Goal: Information Seeking & Learning: Find contact information

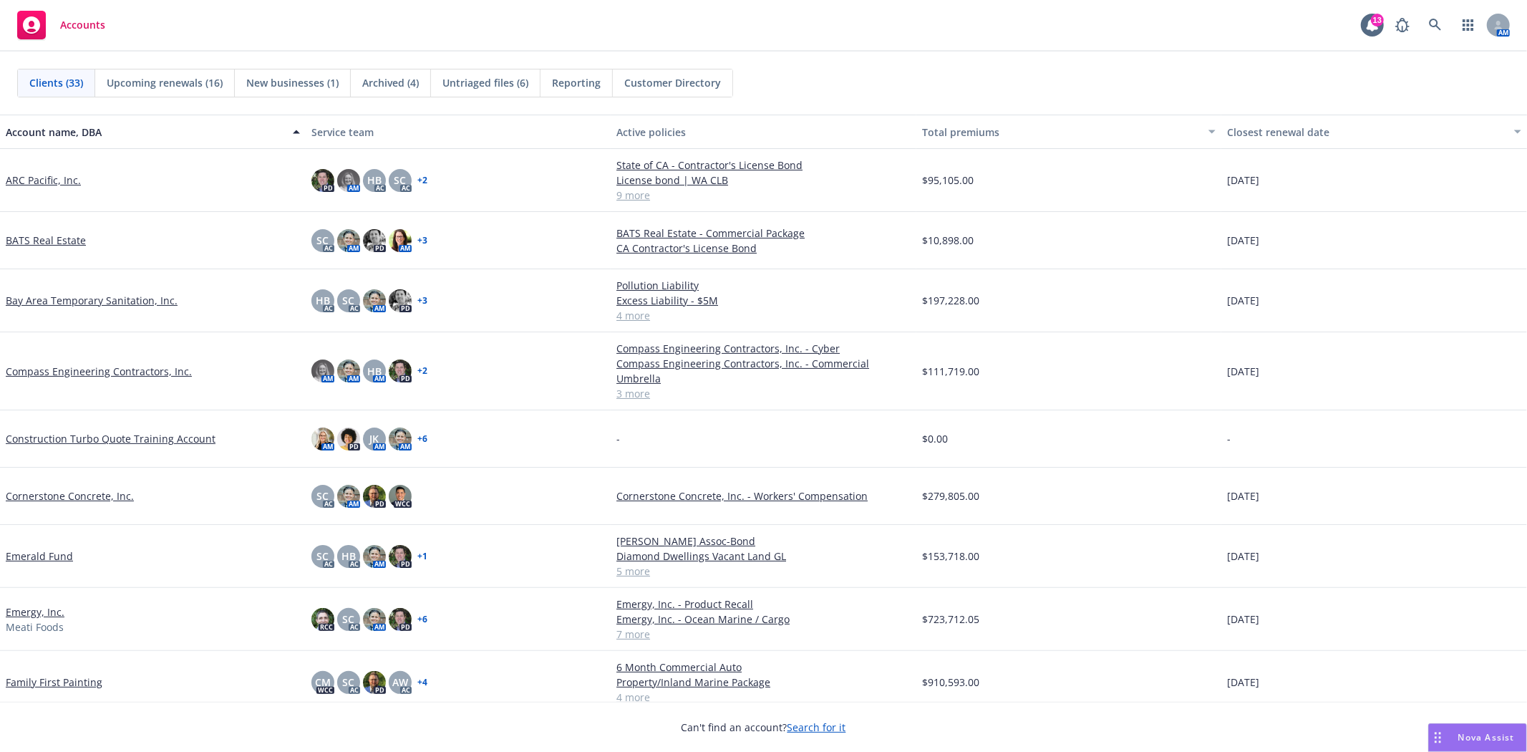
click at [94, 364] on link "Compass Engineering Contractors, Inc." at bounding box center [99, 371] width 186 height 15
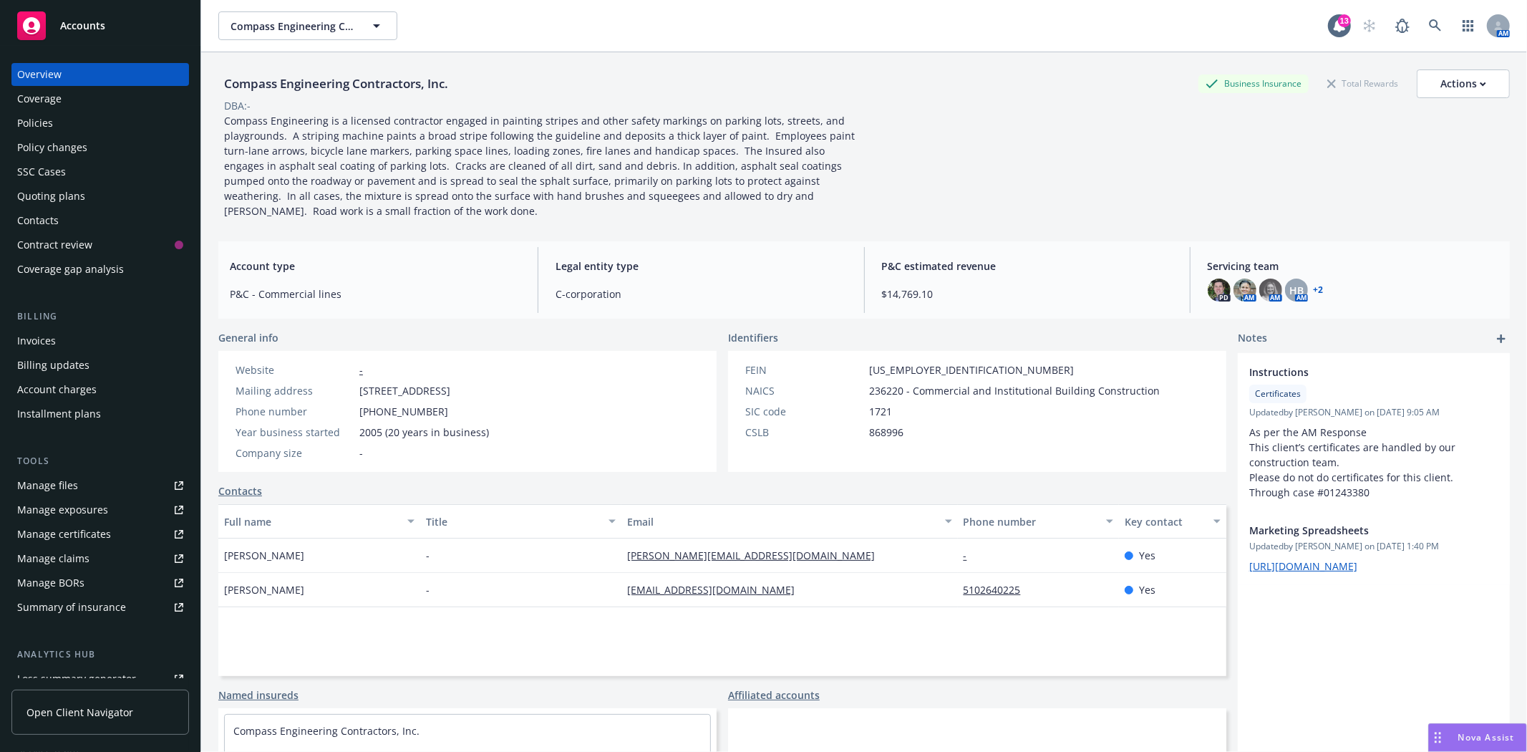
click at [76, 181] on div "SSC Cases" at bounding box center [100, 171] width 166 height 23
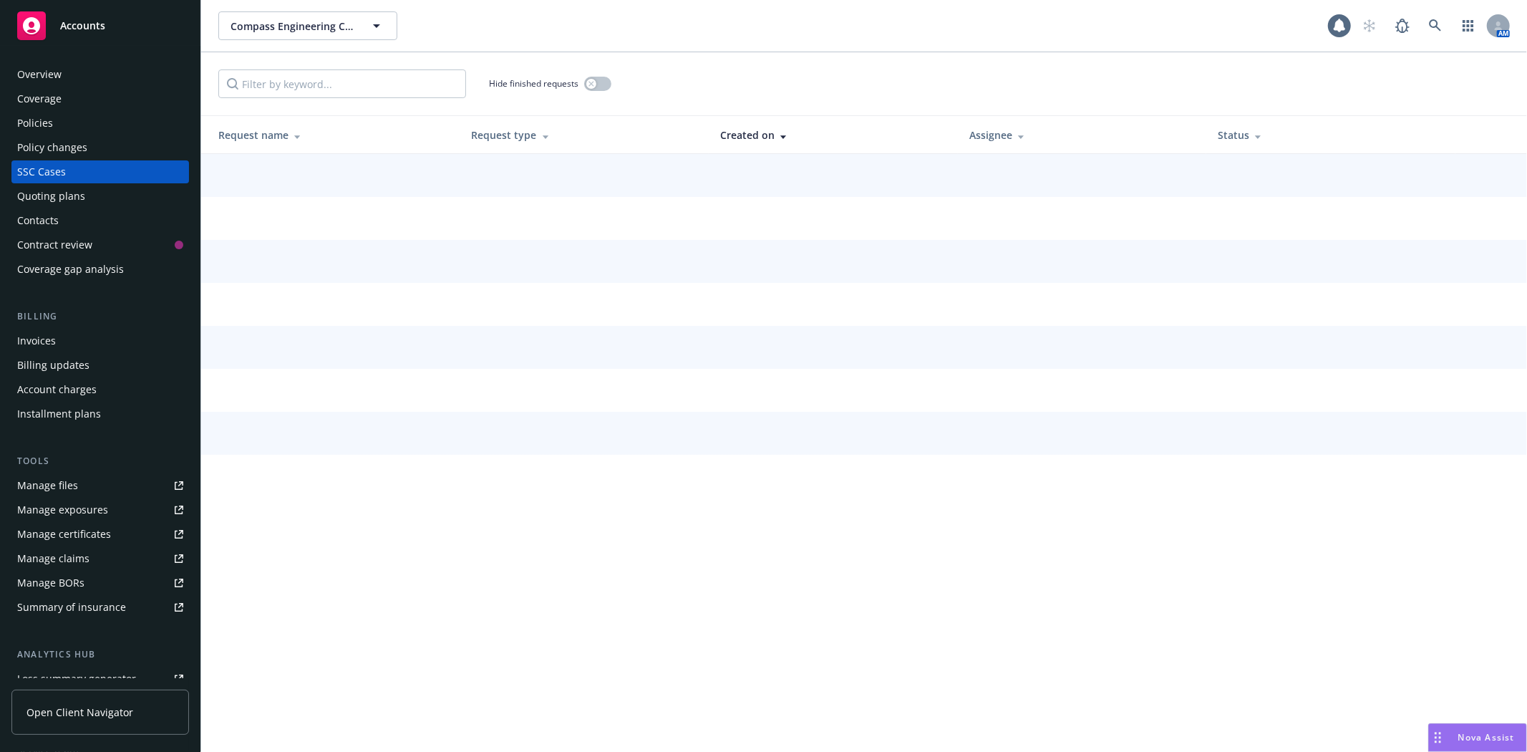
click at [72, 191] on div "Quoting plans" at bounding box center [51, 196] width 68 height 23
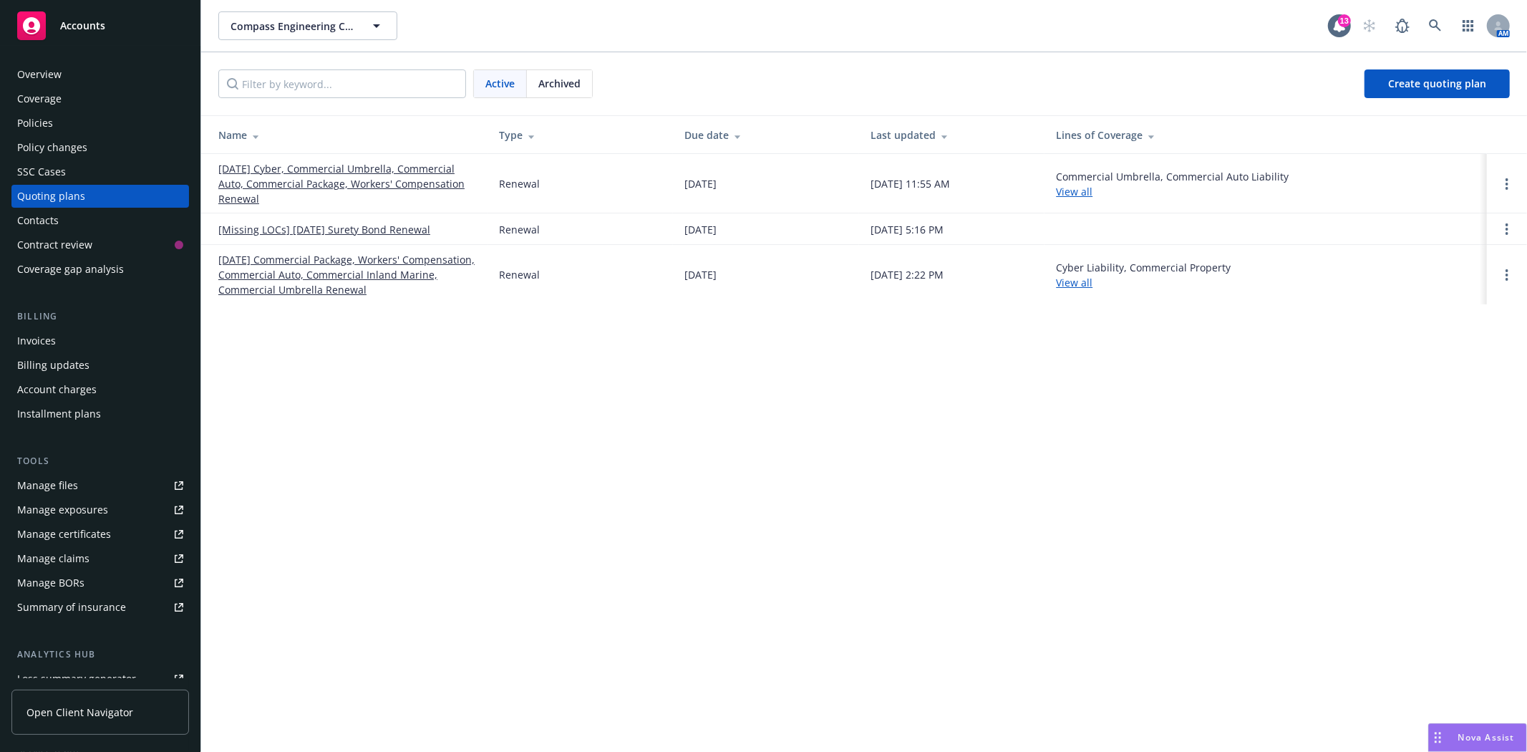
click at [324, 273] on link "09/01/24 Commercial Package, Workers' Compensation, Commercial Auto, Commercial…" at bounding box center [347, 274] width 258 height 45
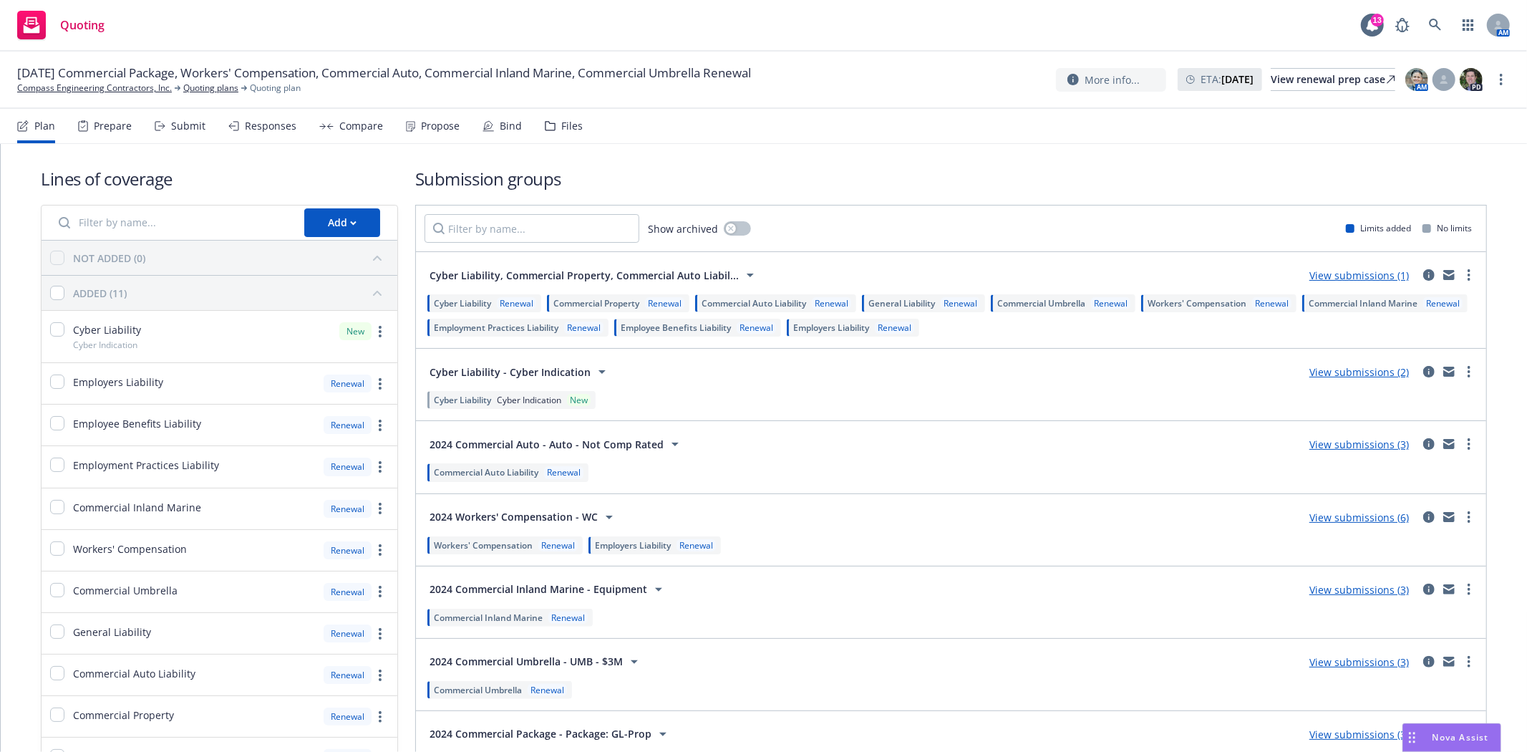
click at [552, 125] on div "Files" at bounding box center [564, 126] width 38 height 34
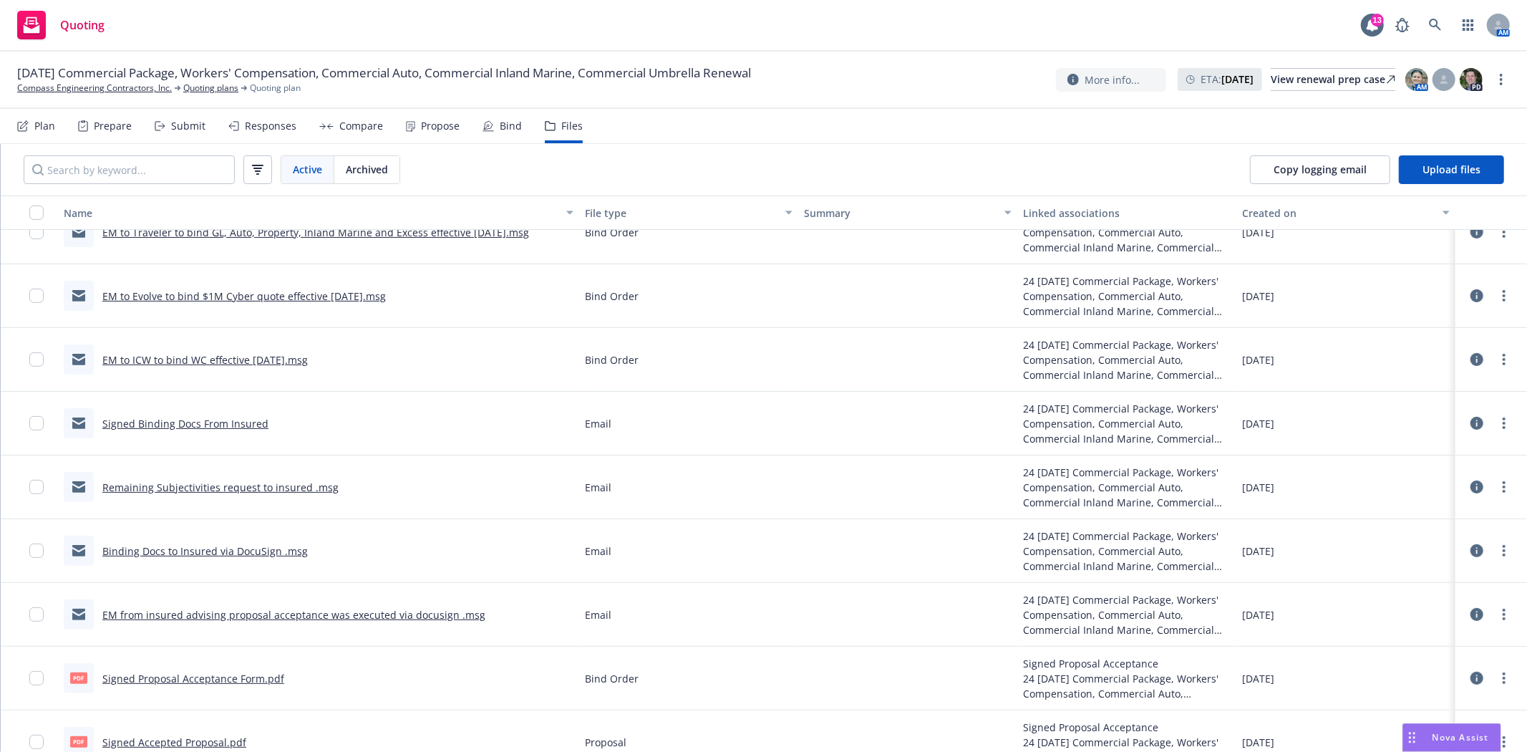
scroll to position [318, 0]
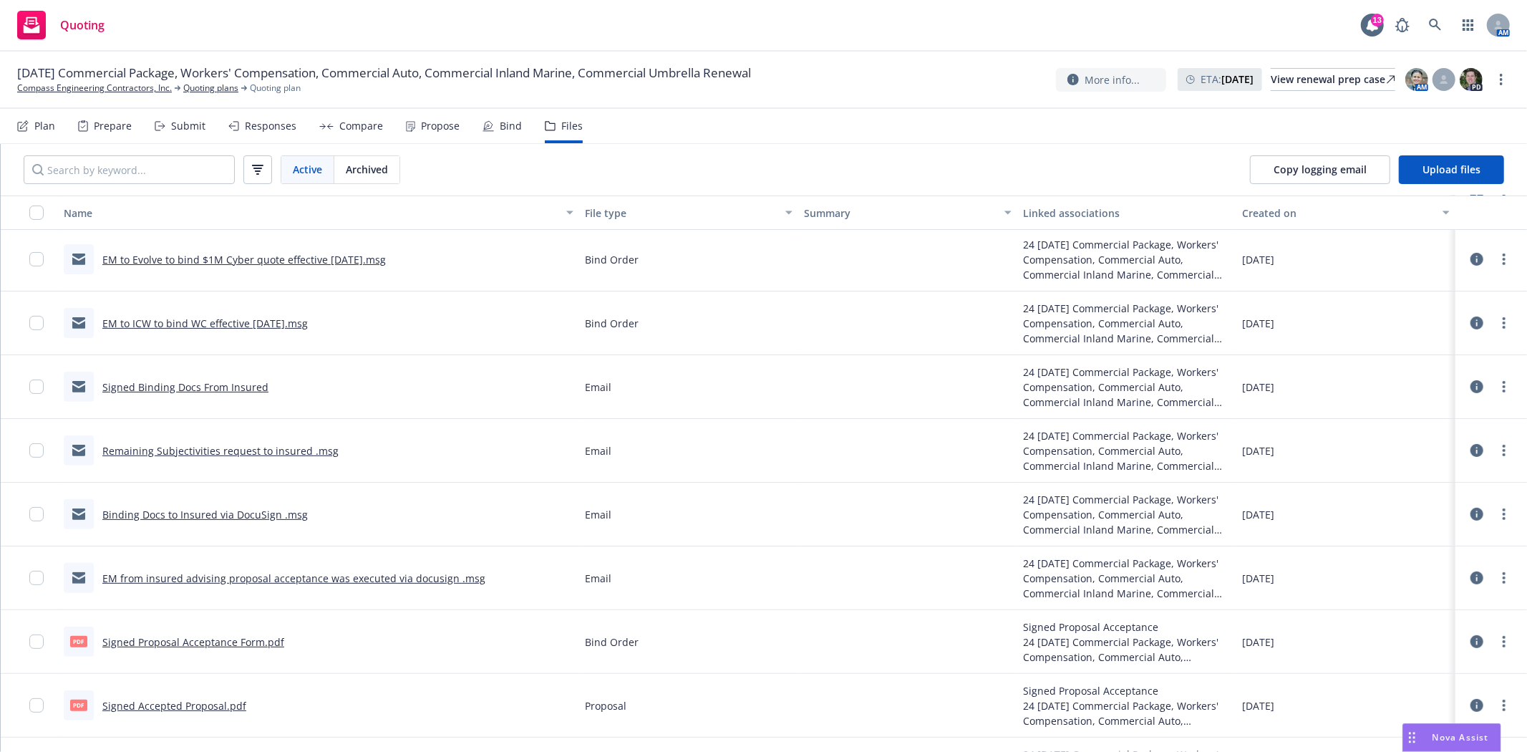
click at [421, 126] on div "Propose" at bounding box center [440, 125] width 39 height 11
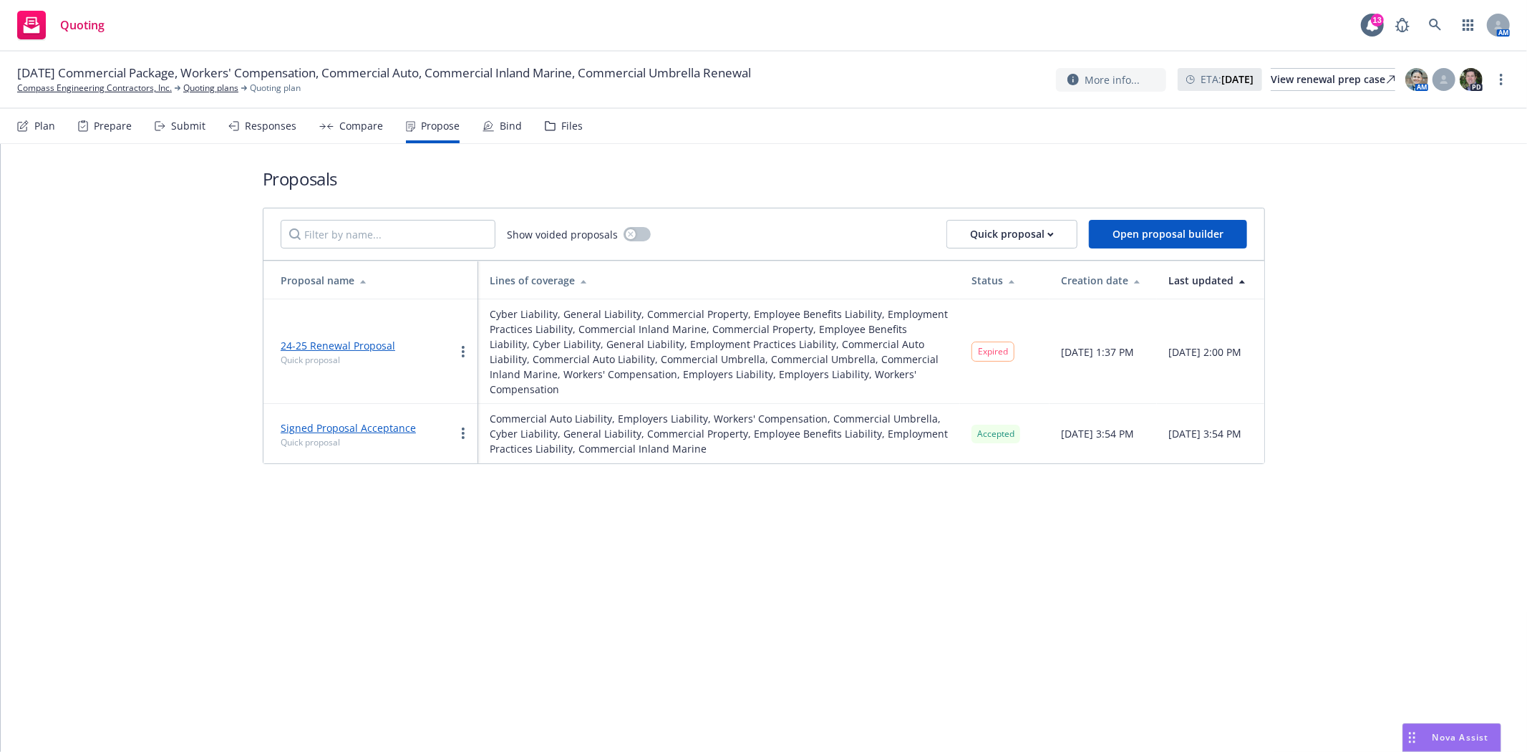
click at [352, 342] on link "24-25 Renewal Proposal" at bounding box center [338, 346] width 115 height 14
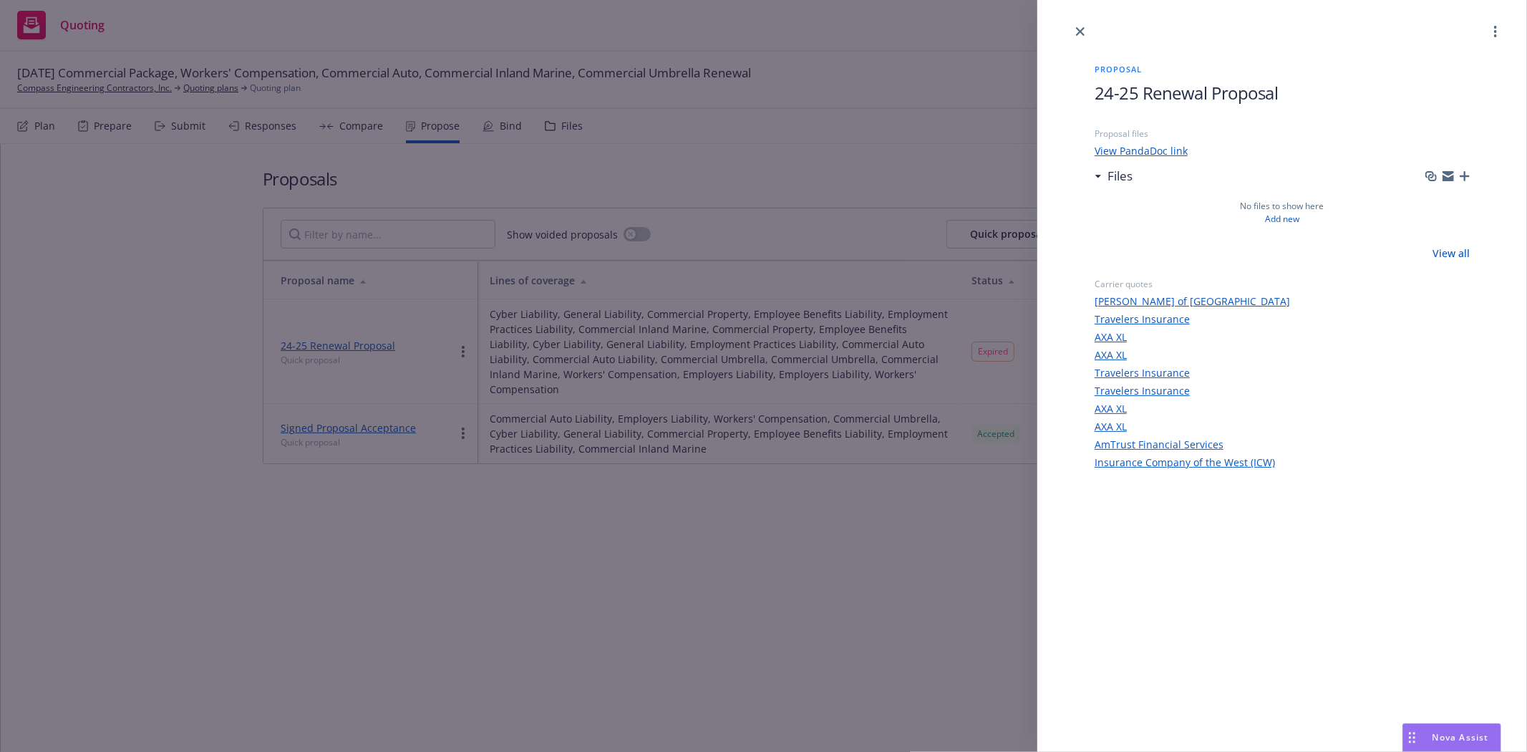
click at [1156, 149] on link "View PandaDoc link" at bounding box center [1282, 150] width 375 height 15
click at [1083, 32] on icon "close" at bounding box center [1080, 31] width 9 height 9
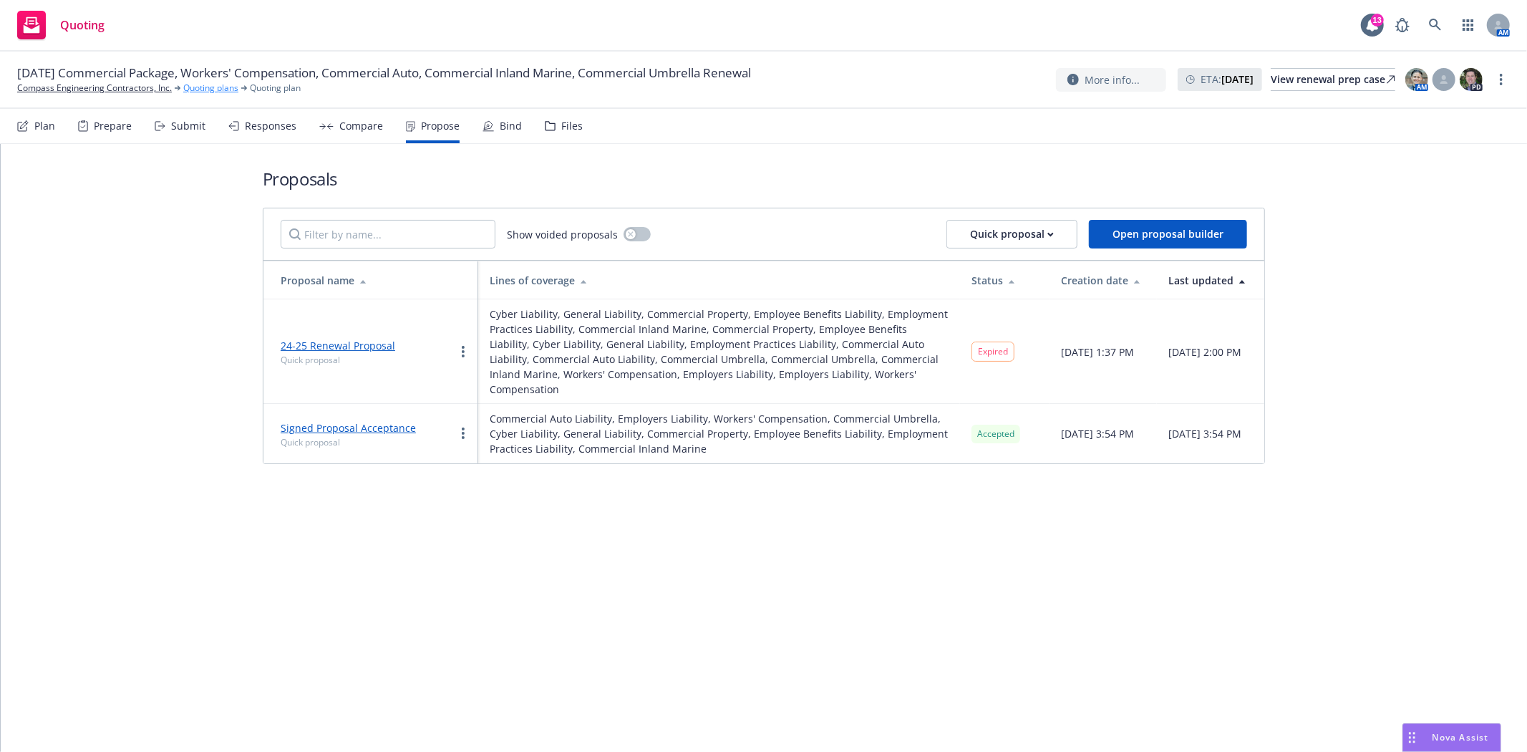
click at [220, 89] on link "Quoting plans" at bounding box center [210, 88] width 55 height 13
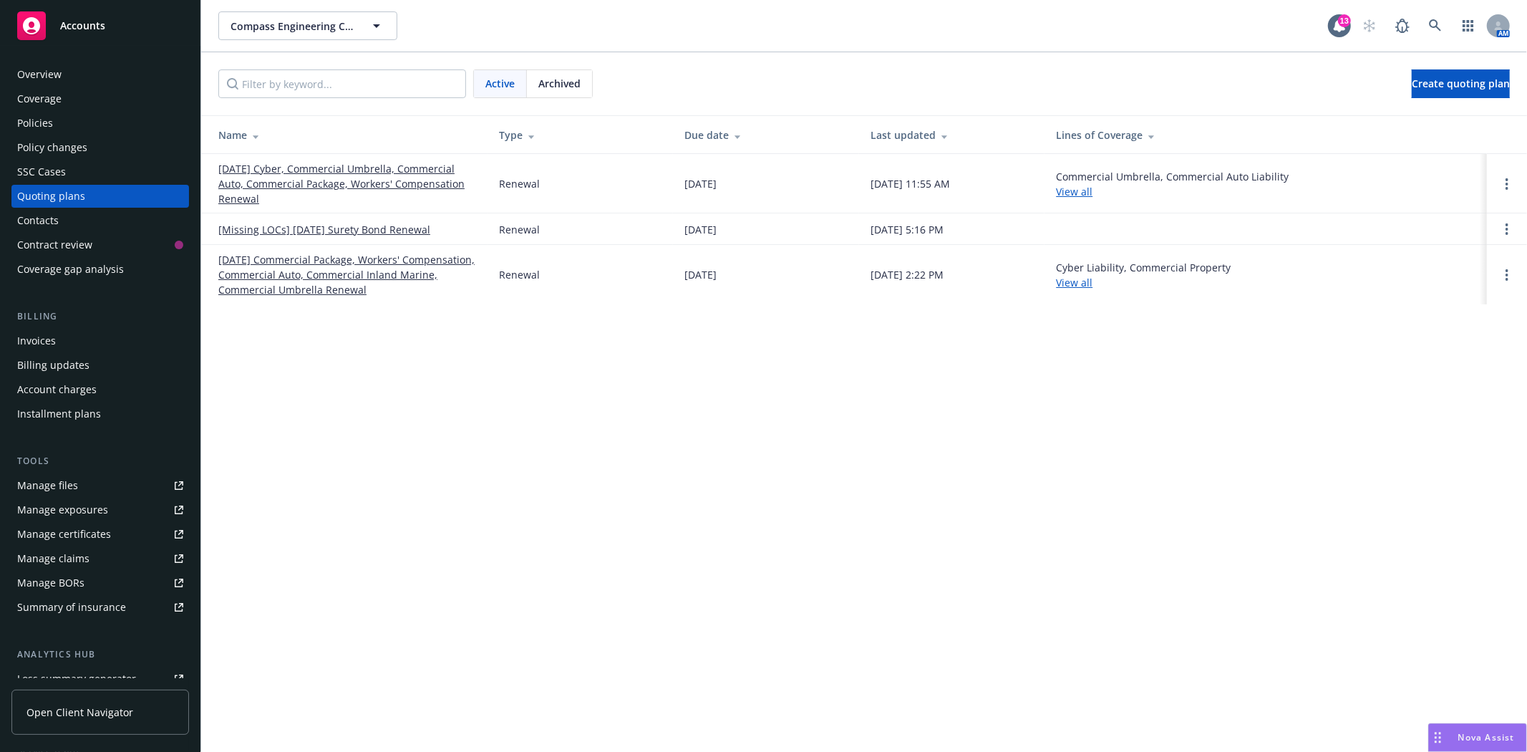
click at [284, 184] on link "[DATE] Cyber, Commercial Umbrella, Commercial Auto, Commercial Package, Workers…" at bounding box center [347, 183] width 258 height 45
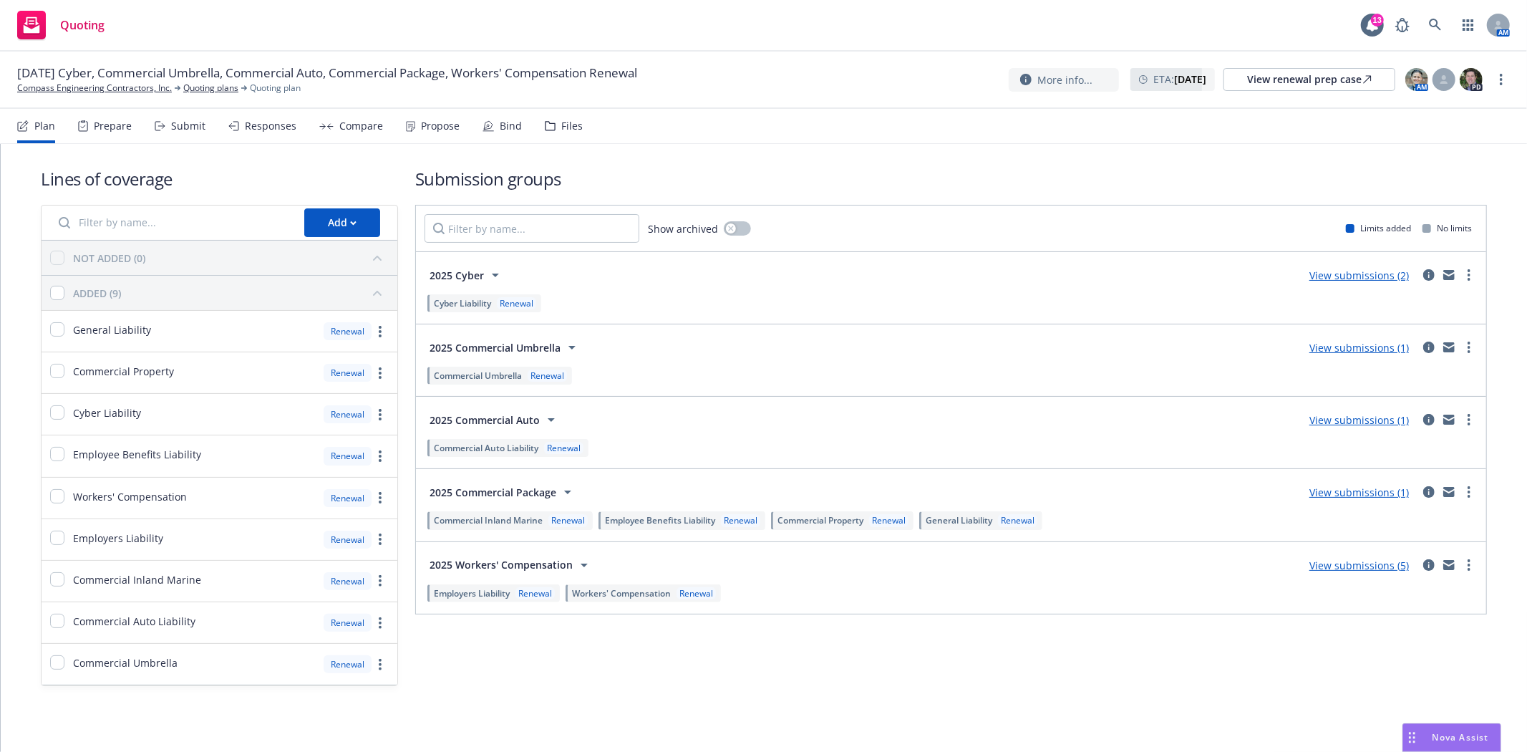
click at [571, 122] on div "Files" at bounding box center [571, 125] width 21 height 11
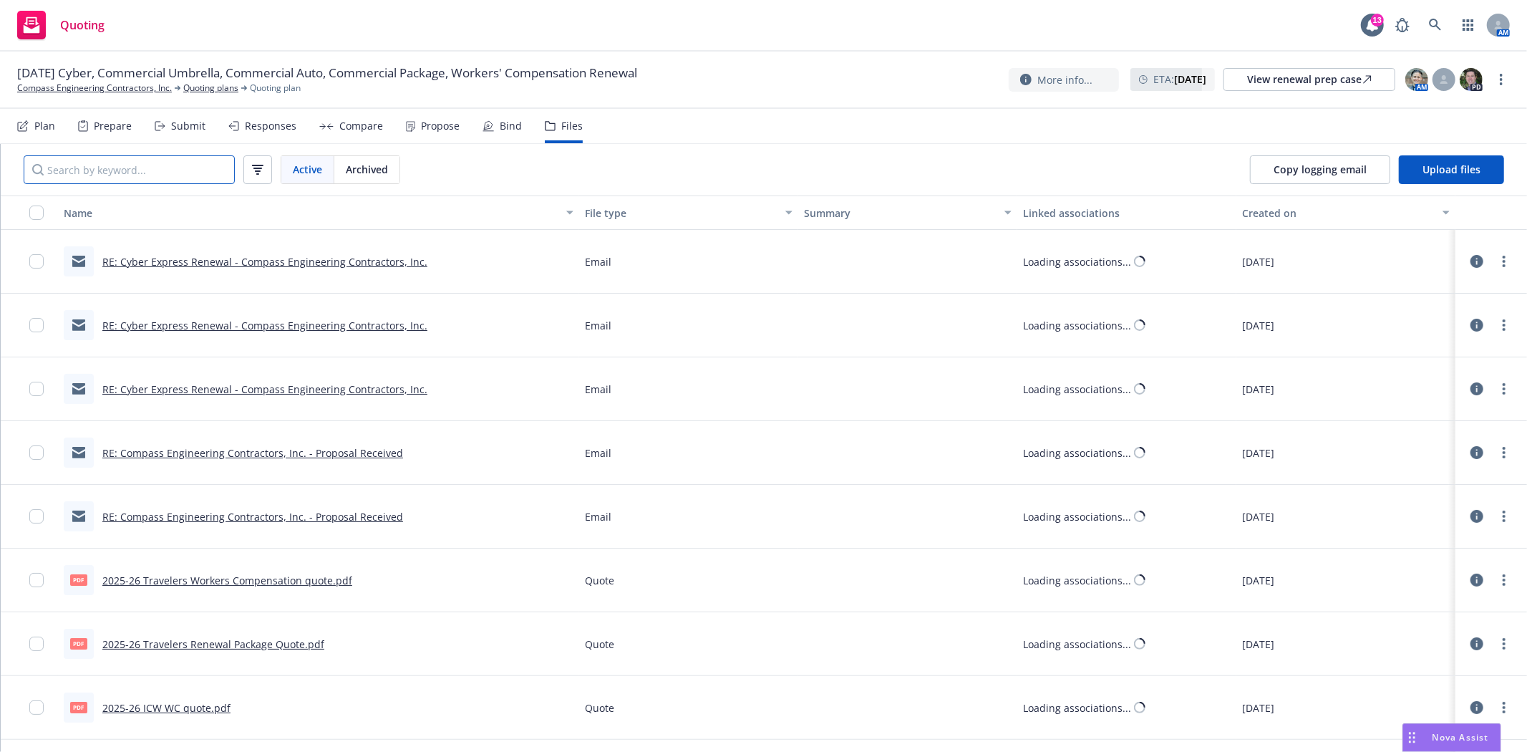
click at [134, 170] on input "Search by keyword..." at bounding box center [129, 169] width 211 height 29
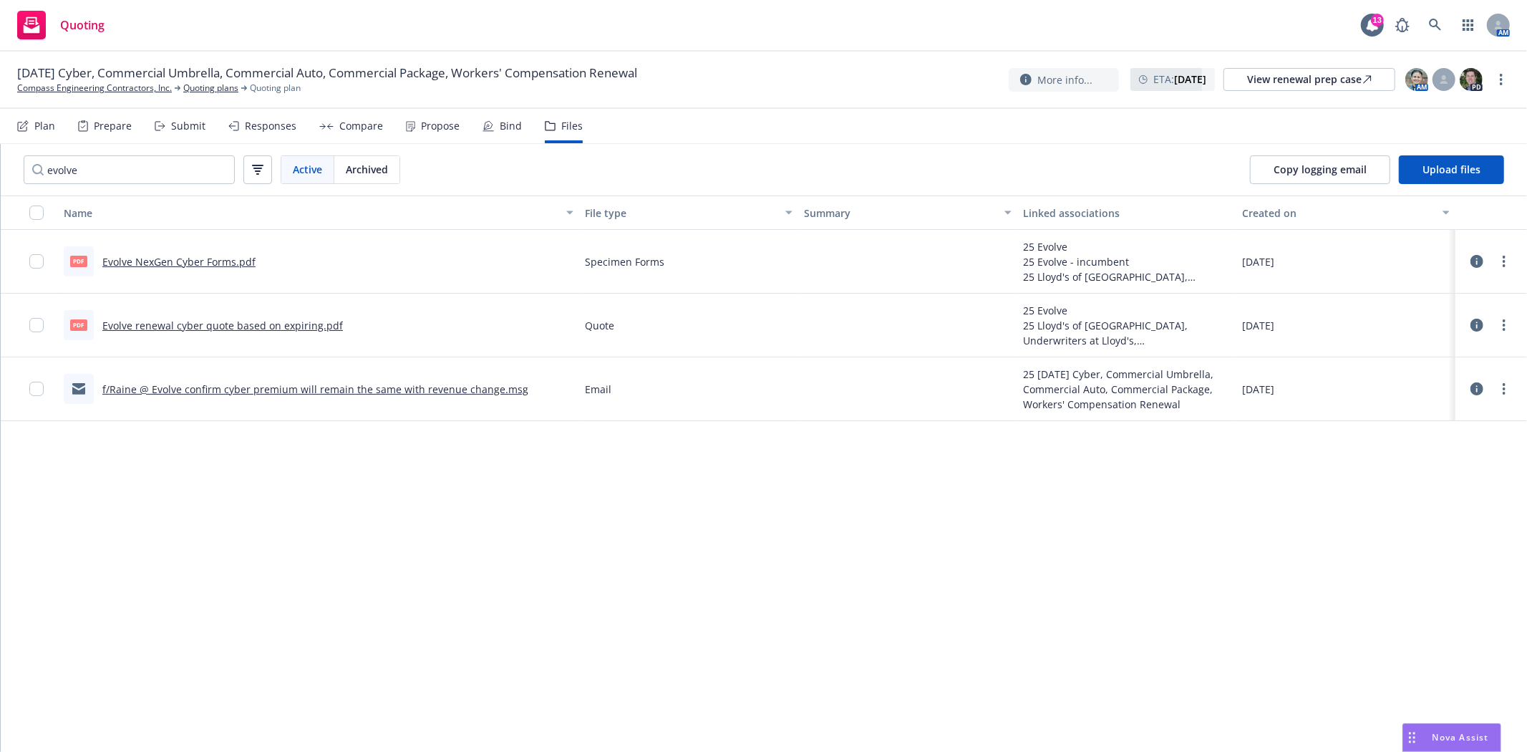
click at [183, 319] on link "Evolve renewal cyber quote based on expiring.pdf" at bounding box center [222, 326] width 241 height 14
click at [65, 156] on input "evolve" at bounding box center [129, 169] width 211 height 29
click at [64, 169] on input "evolve" at bounding box center [129, 169] width 211 height 29
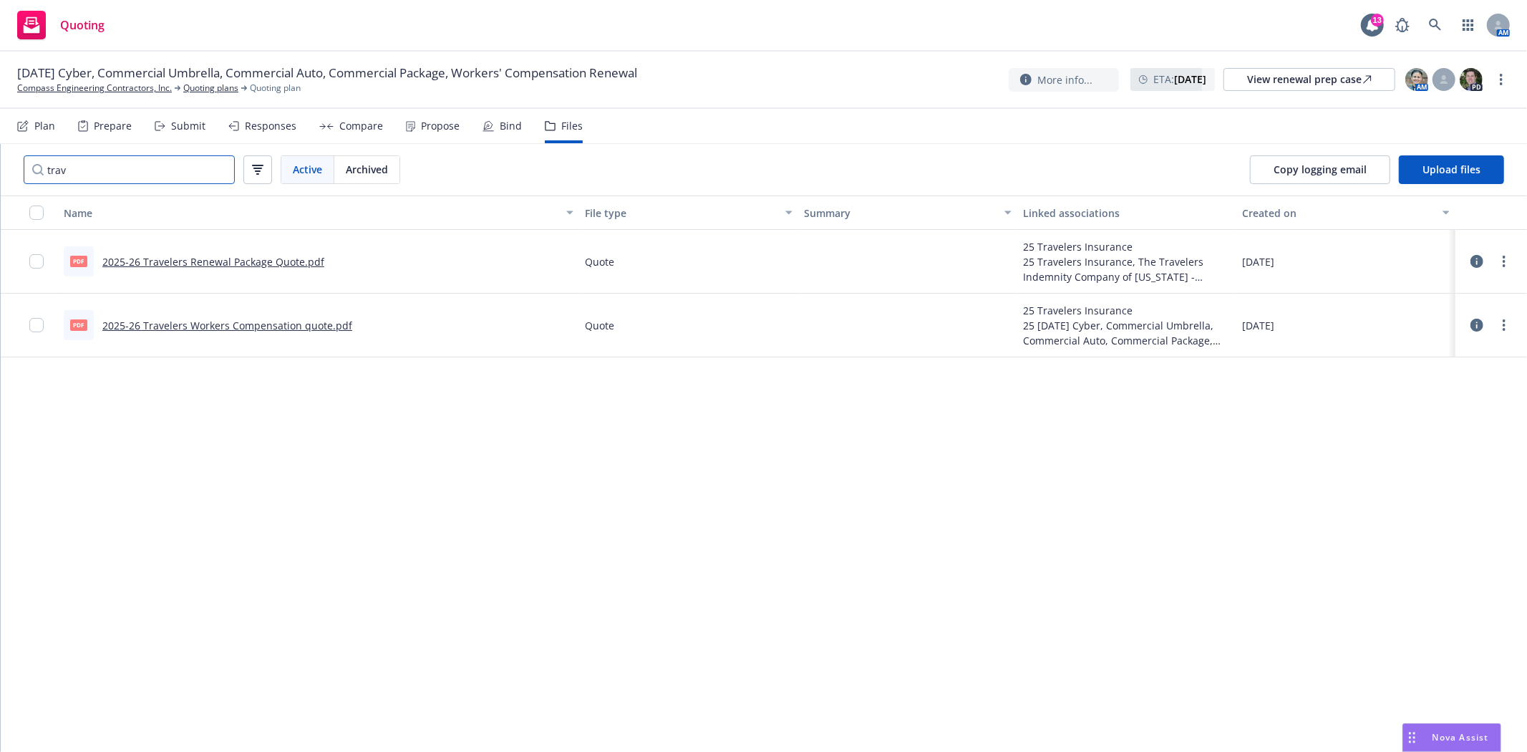
type input "trav"
click at [191, 261] on link "2025-26 Travelers Renewal Package Quote.pdf" at bounding box center [213, 262] width 222 height 14
click at [67, 87] on link "Compass Engineering Contractors, Inc." at bounding box center [94, 88] width 155 height 13
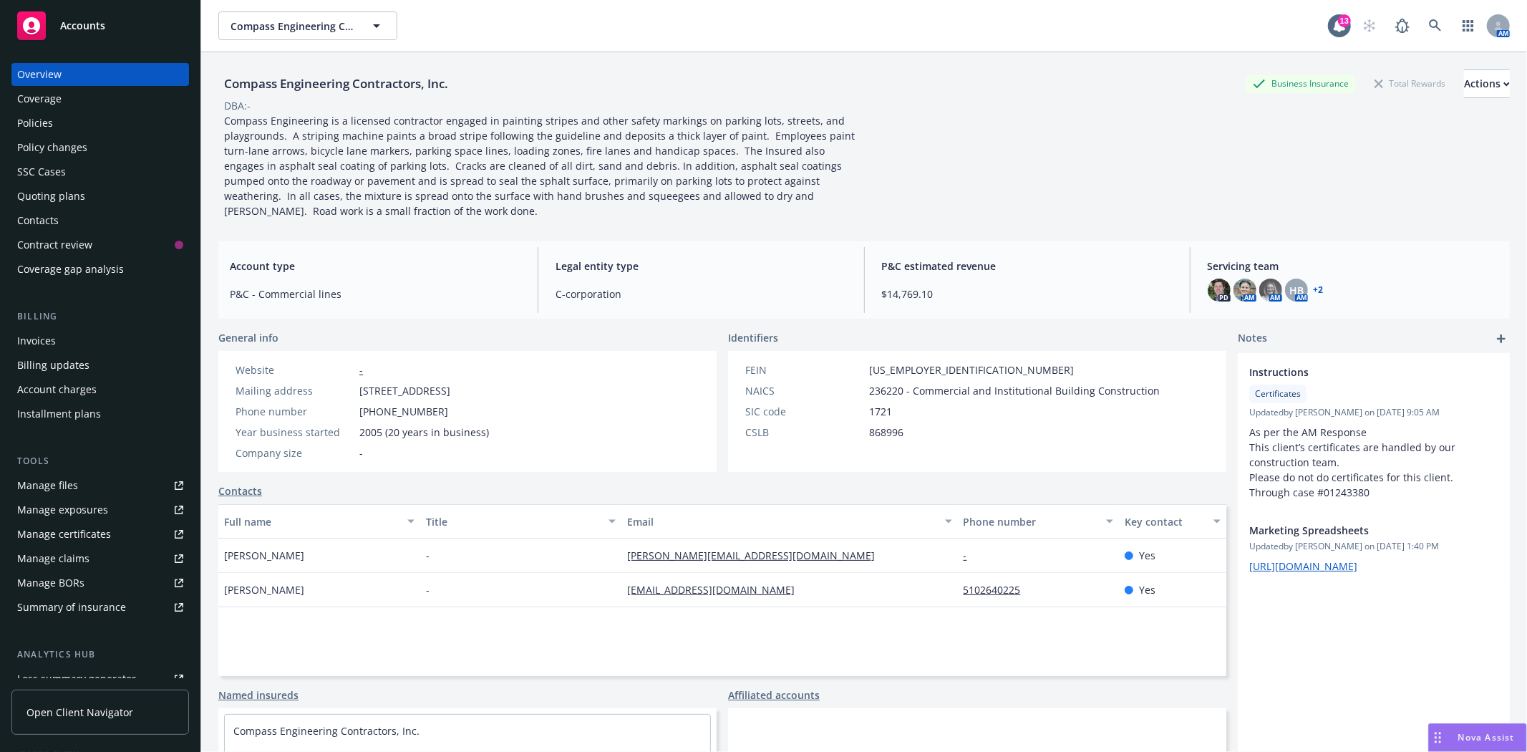
click at [1314, 291] on link "+ 2" at bounding box center [1319, 290] width 10 height 9
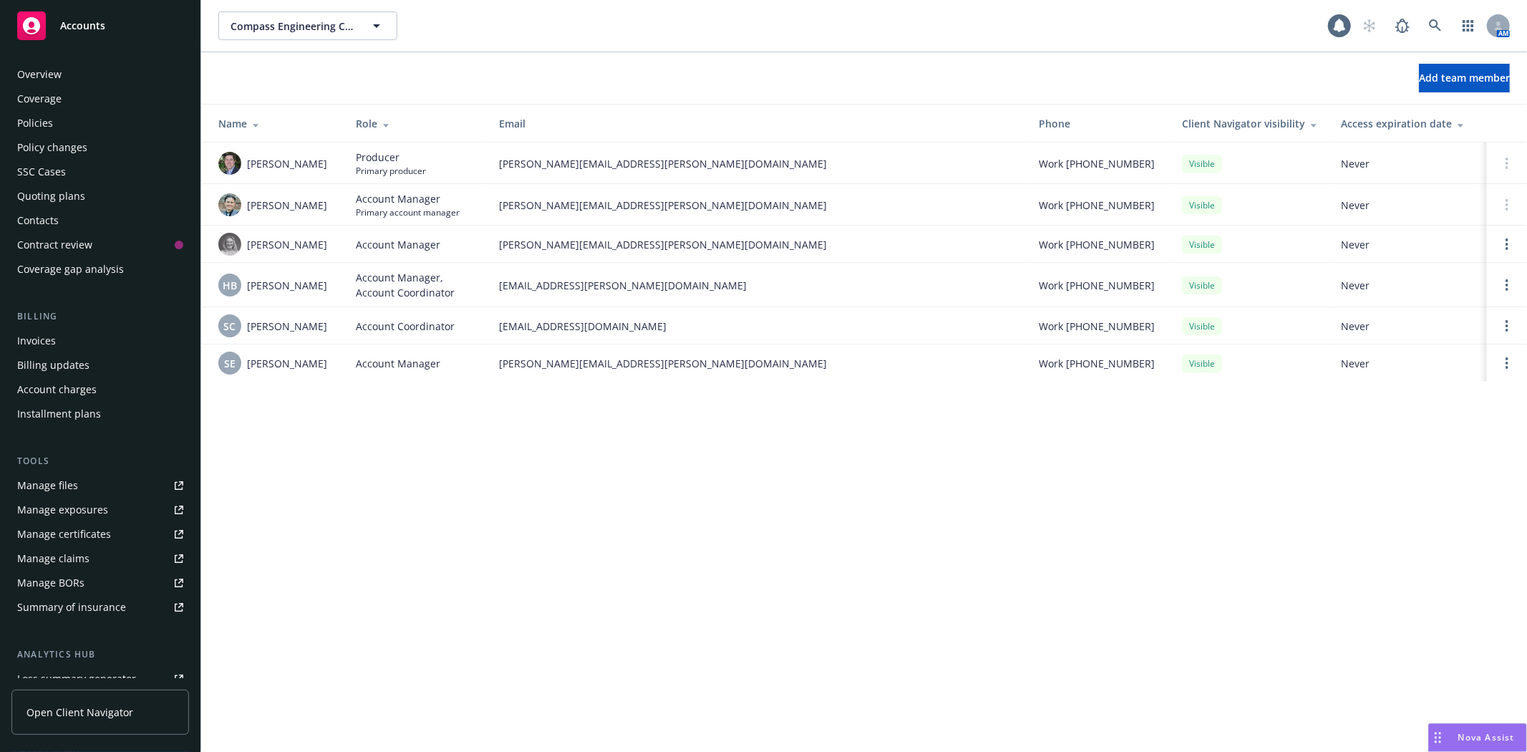
scroll to position [181, 0]
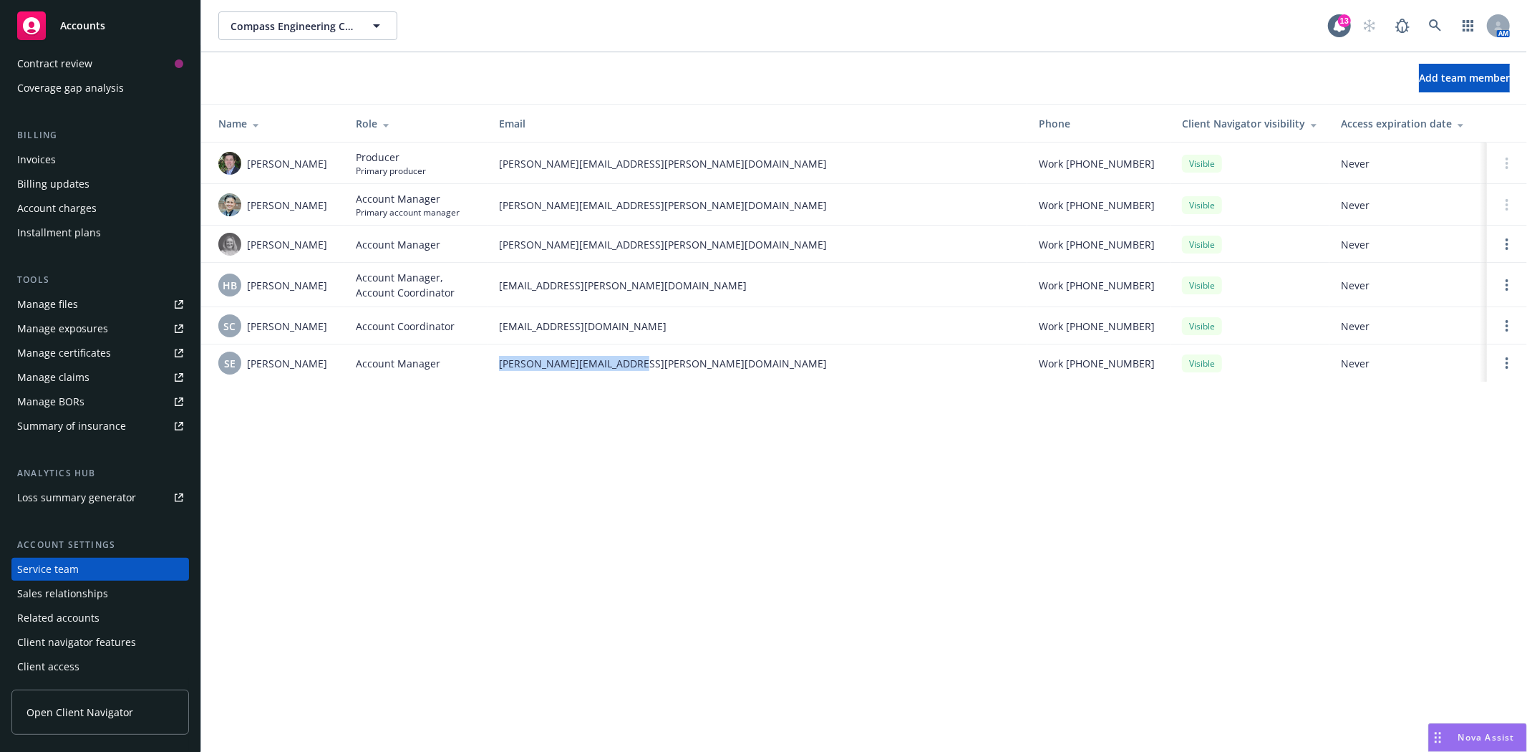
drag, startPoint x: 628, startPoint y: 366, endPoint x: 497, endPoint y: 367, distance: 131.0
click at [497, 367] on td "susan.exline@newfront.com" at bounding box center [758, 362] width 540 height 37
copy span "susan.exline@newfront.com"
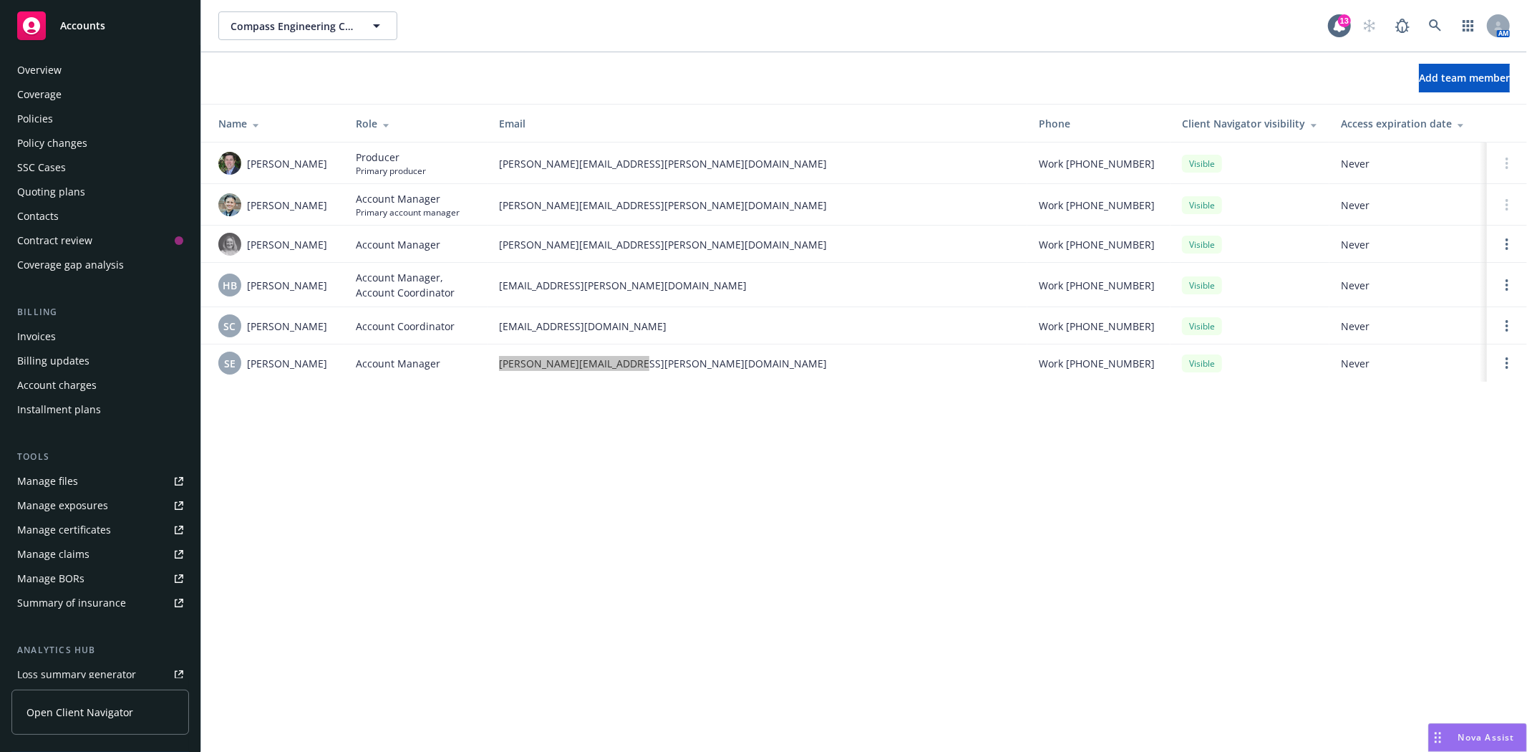
scroll to position [0, 0]
click at [72, 199] on div "Quoting plans" at bounding box center [51, 196] width 68 height 23
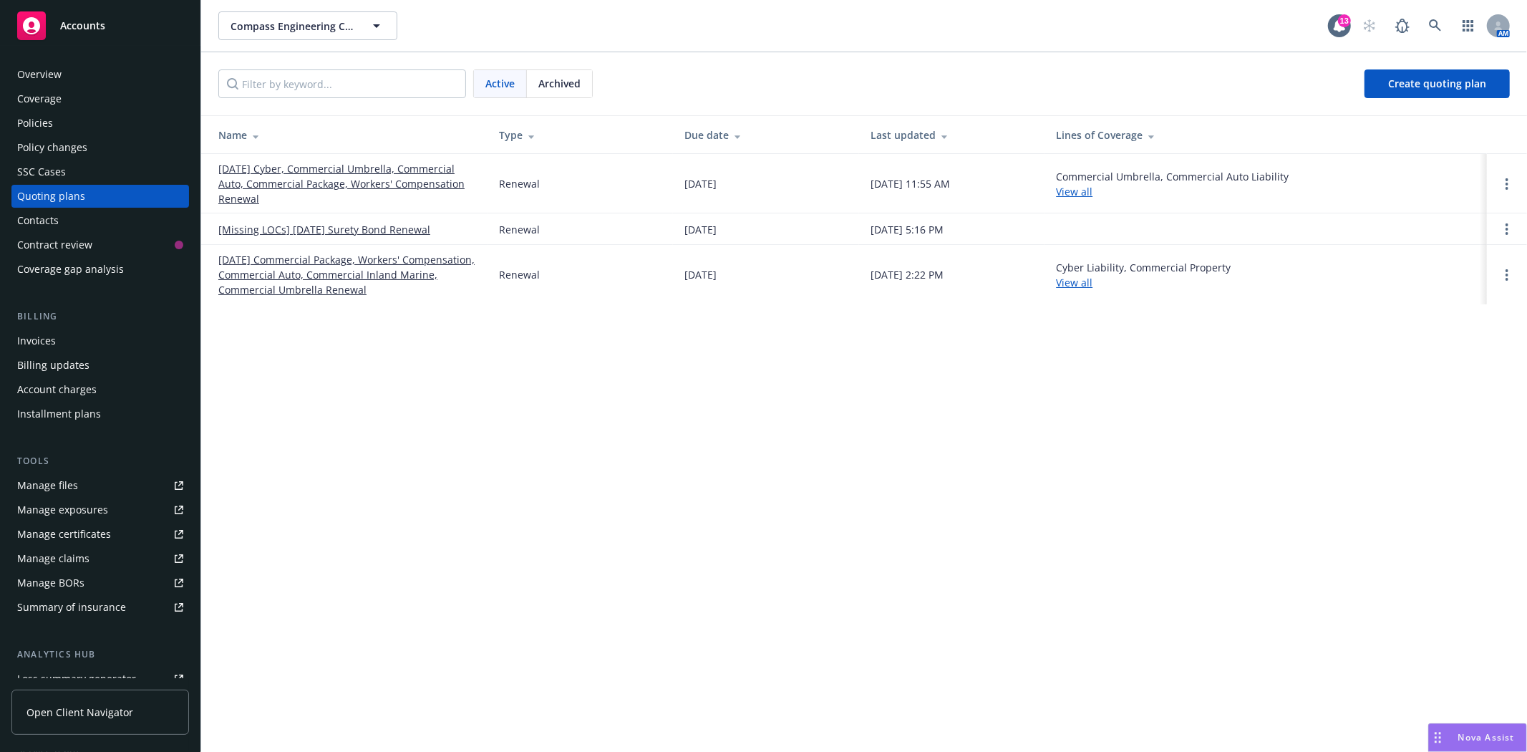
click at [243, 165] on link "[DATE] Cyber, Commercial Umbrella, Commercial Auto, Commercial Package, Workers…" at bounding box center [347, 183] width 258 height 45
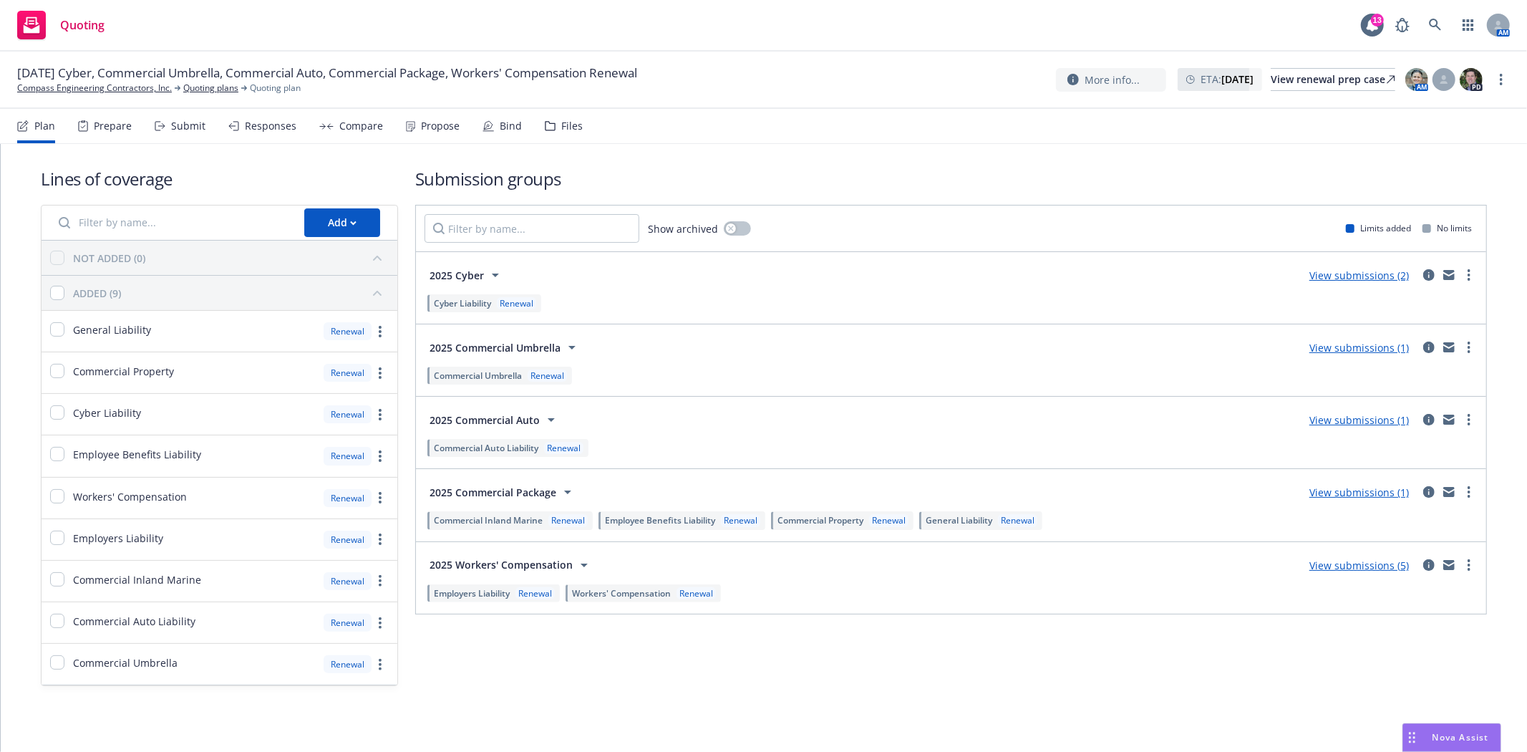
click at [262, 120] on div "Responses" at bounding box center [271, 125] width 52 height 11
